Goal: Find specific page/section: Find specific page/section

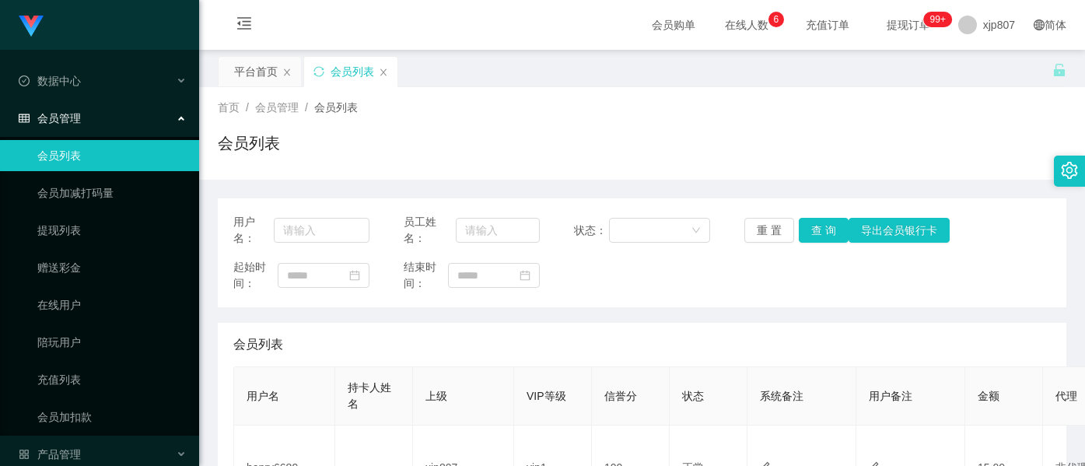
scroll to position [156, 0]
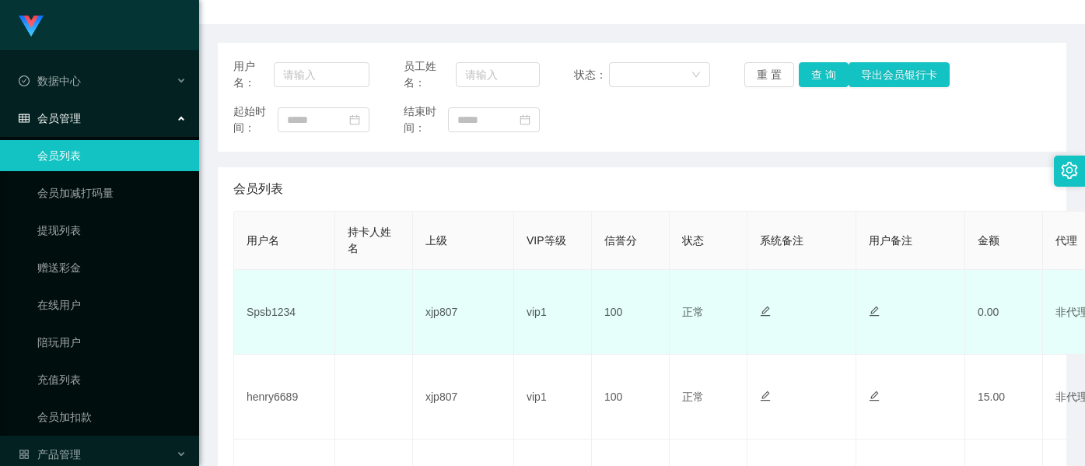
click at [264, 312] on td "Spsb1234" at bounding box center [284, 312] width 101 height 85
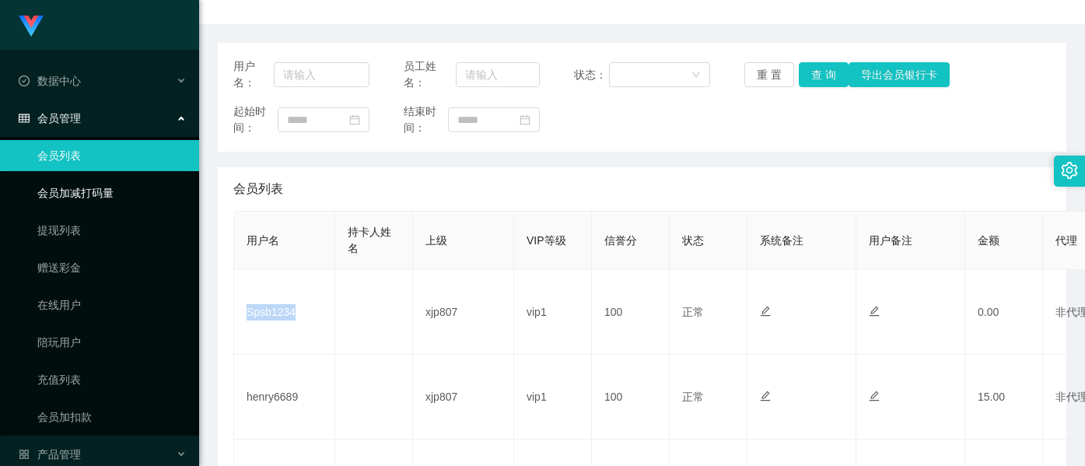
copy td "Spsb1234"
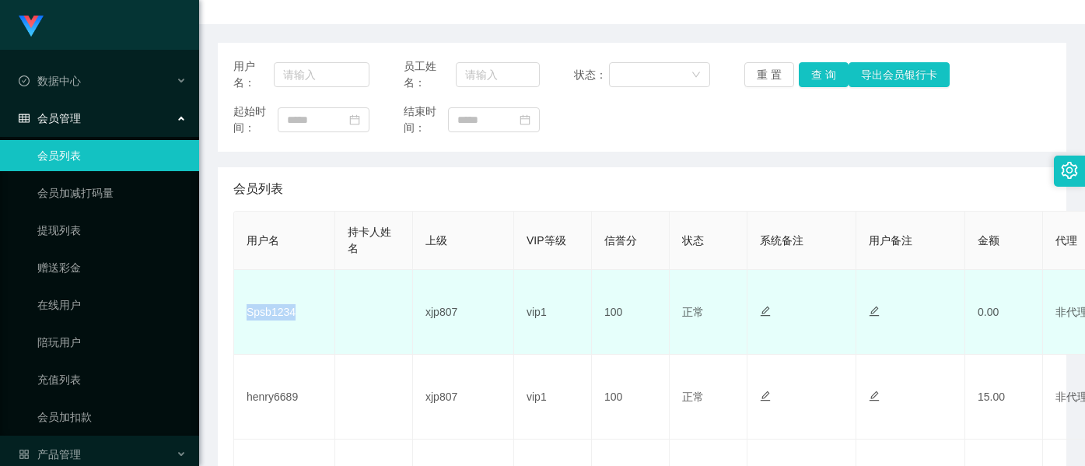
click at [278, 311] on td "Spsb1234" at bounding box center [284, 312] width 101 height 85
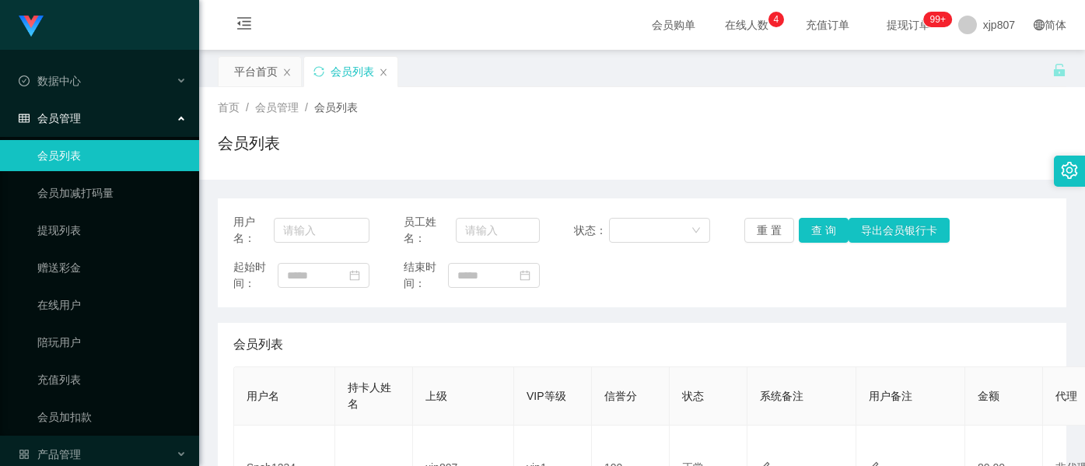
scroll to position [156, 0]
